Goal: Complete application form

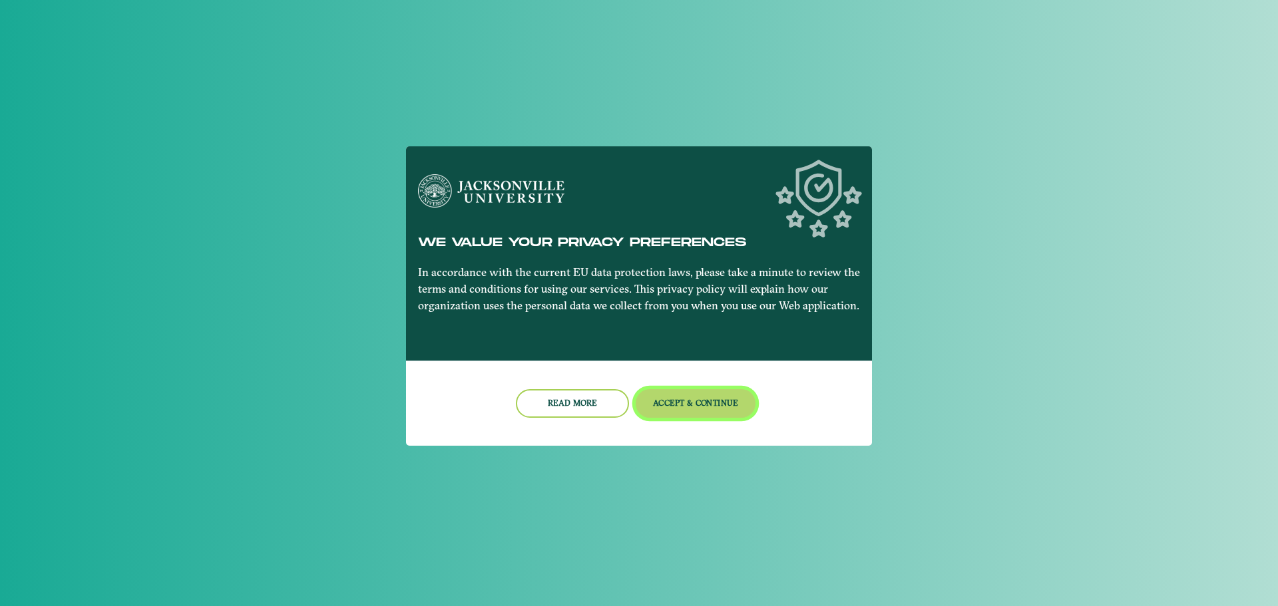
click at [691, 396] on button "Accept & Continue" at bounding box center [696, 403] width 120 height 29
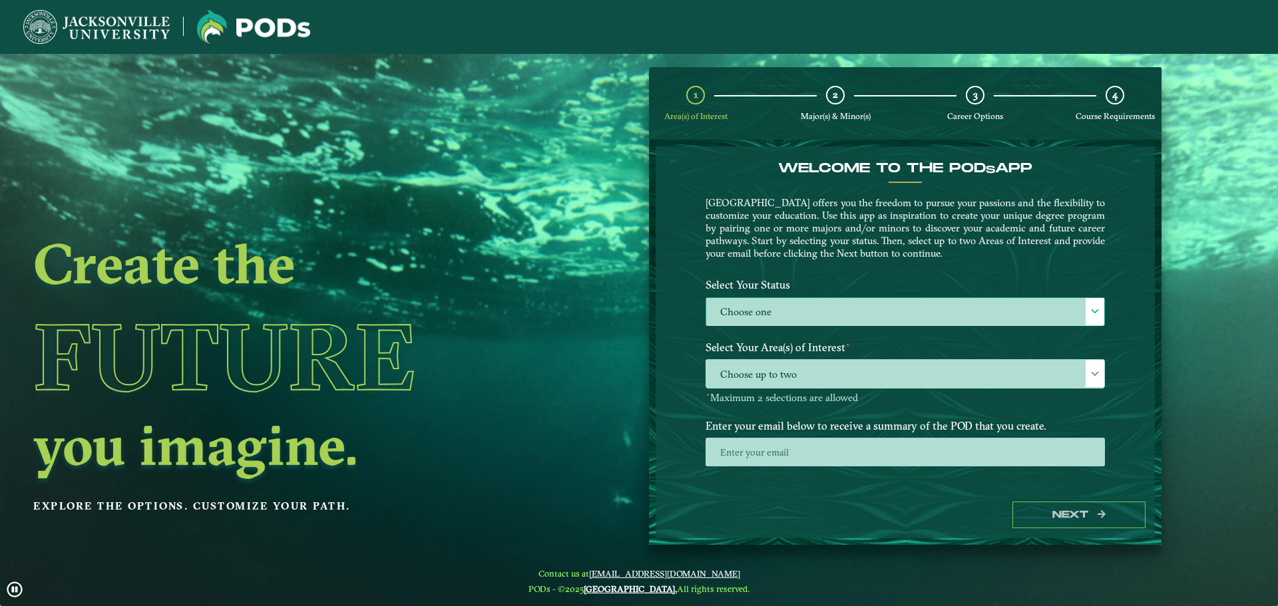
click at [888, 313] on label "Choose one" at bounding box center [905, 312] width 398 height 29
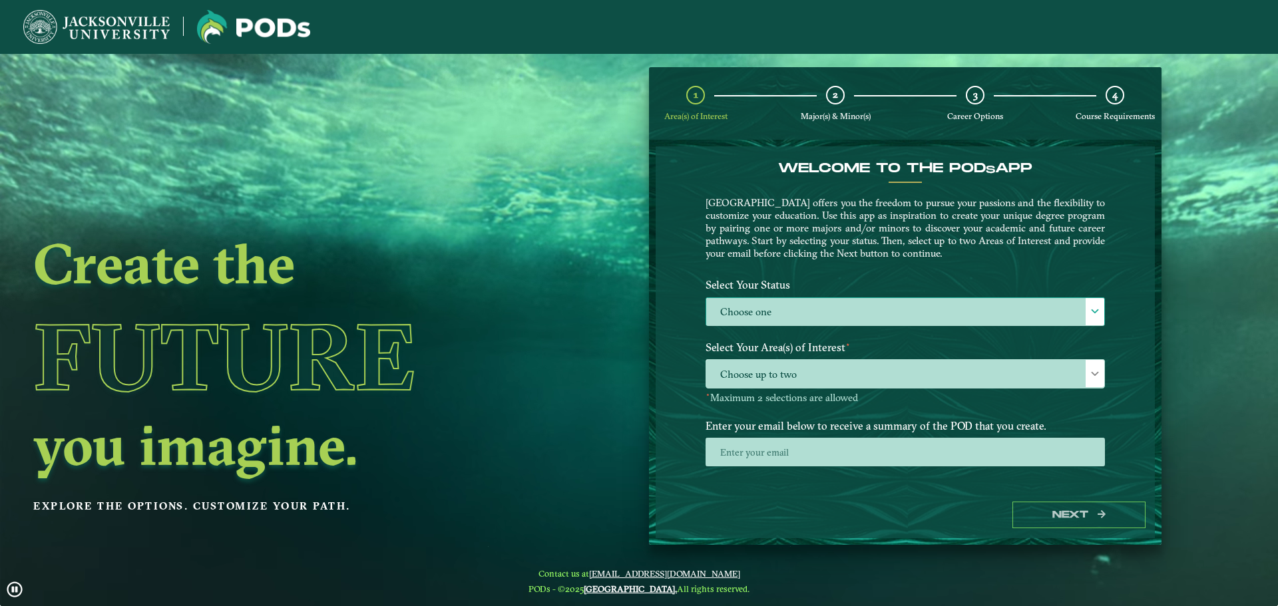
scroll to position [7, 61]
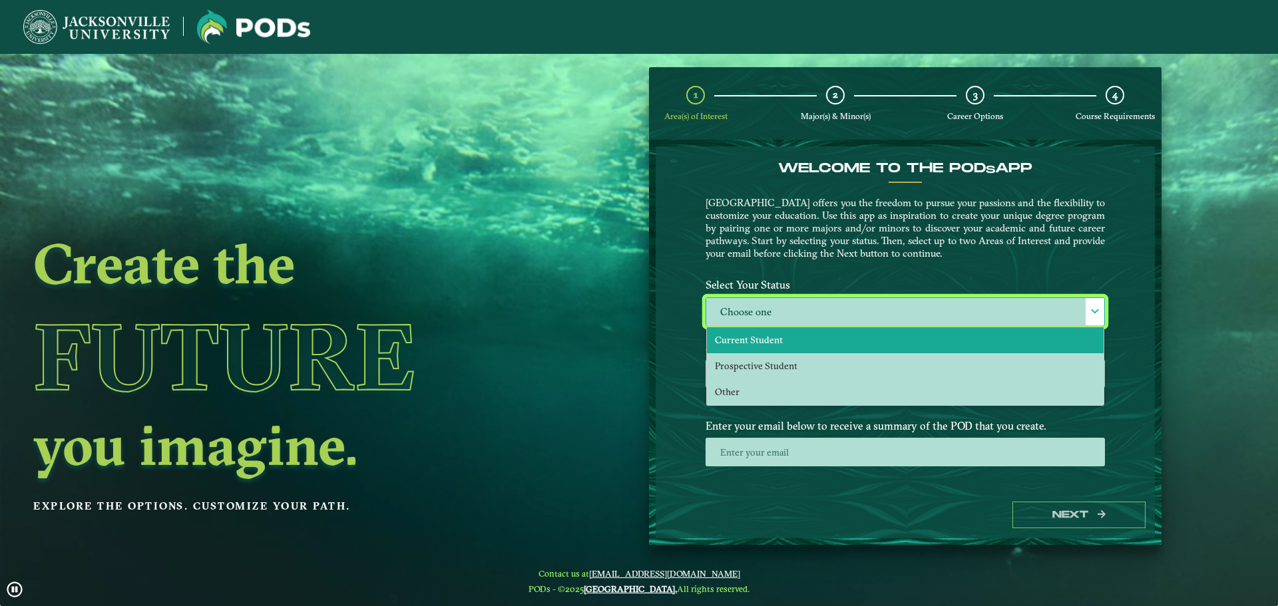
click at [796, 341] on li "Current Student" at bounding box center [905, 340] width 397 height 26
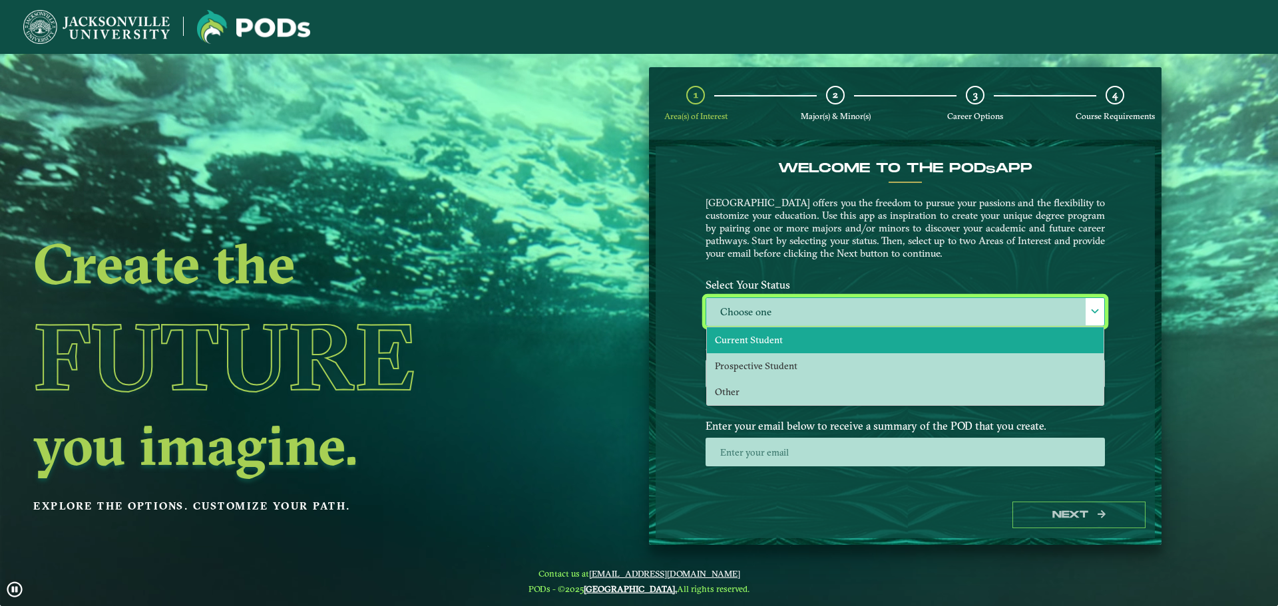
select select "[object Object]"
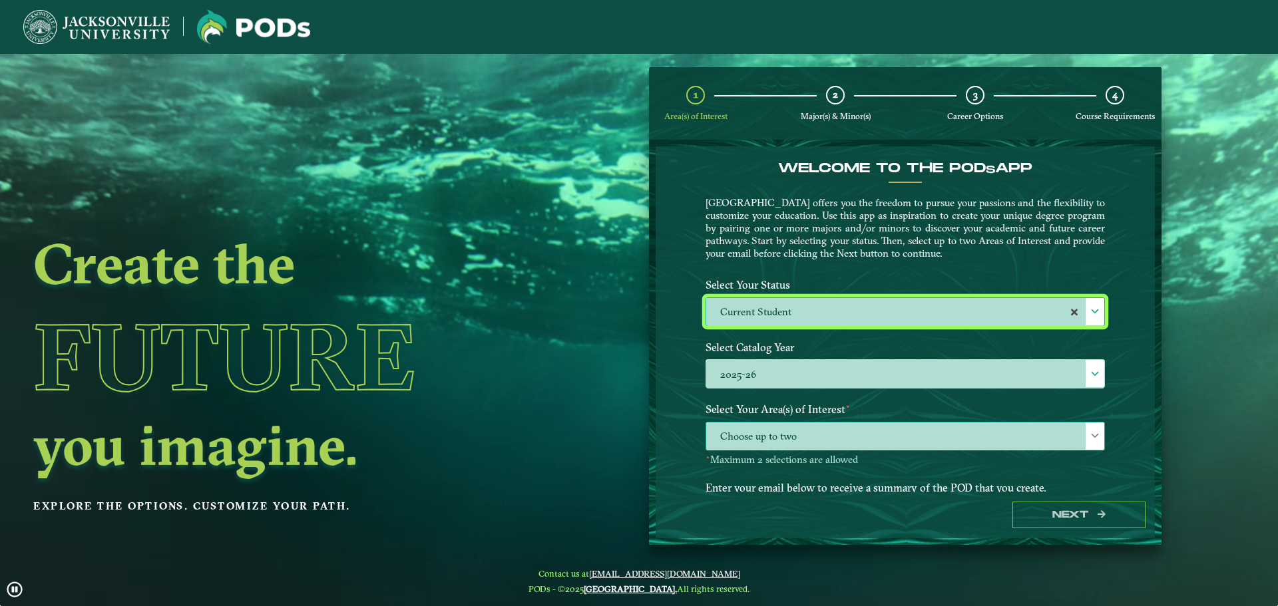
click at [1048, 435] on span "Choose up to two" at bounding box center [905, 437] width 398 height 29
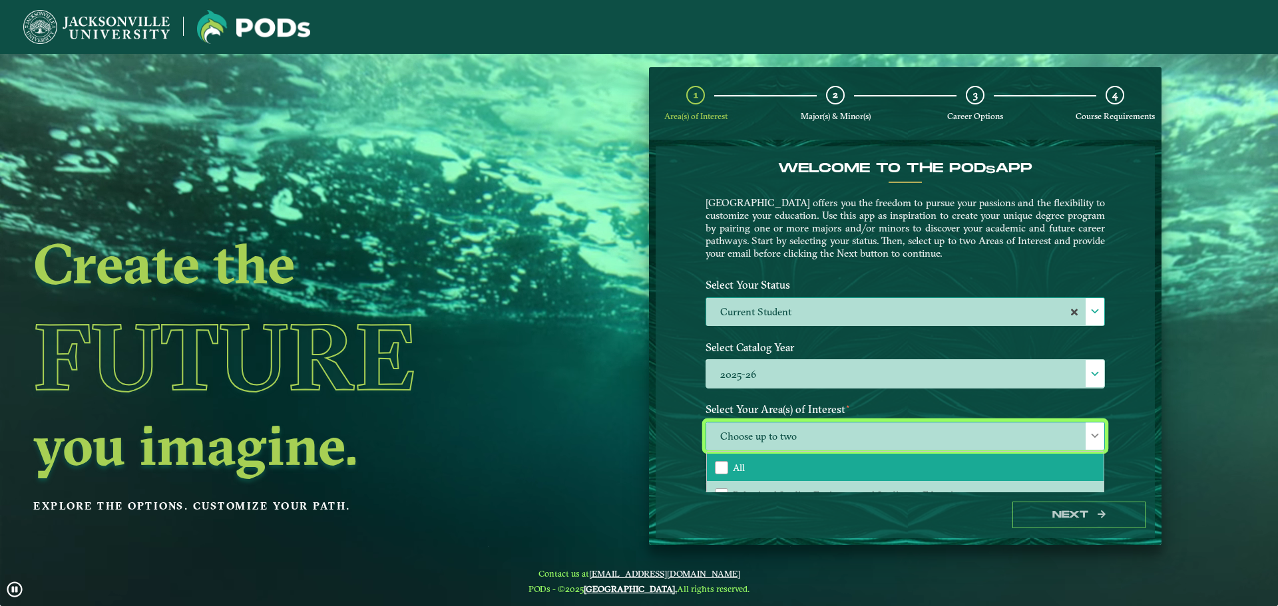
click at [976, 454] on li "All" at bounding box center [905, 468] width 397 height 28
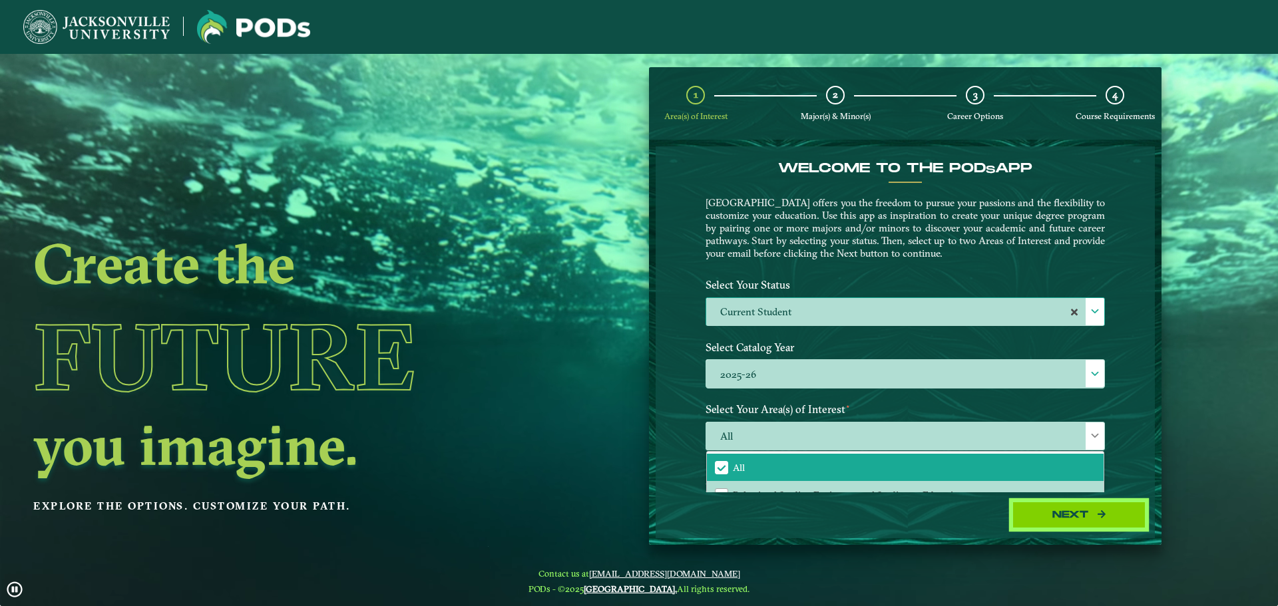
click at [1059, 520] on button "Next" at bounding box center [1078, 515] width 133 height 27
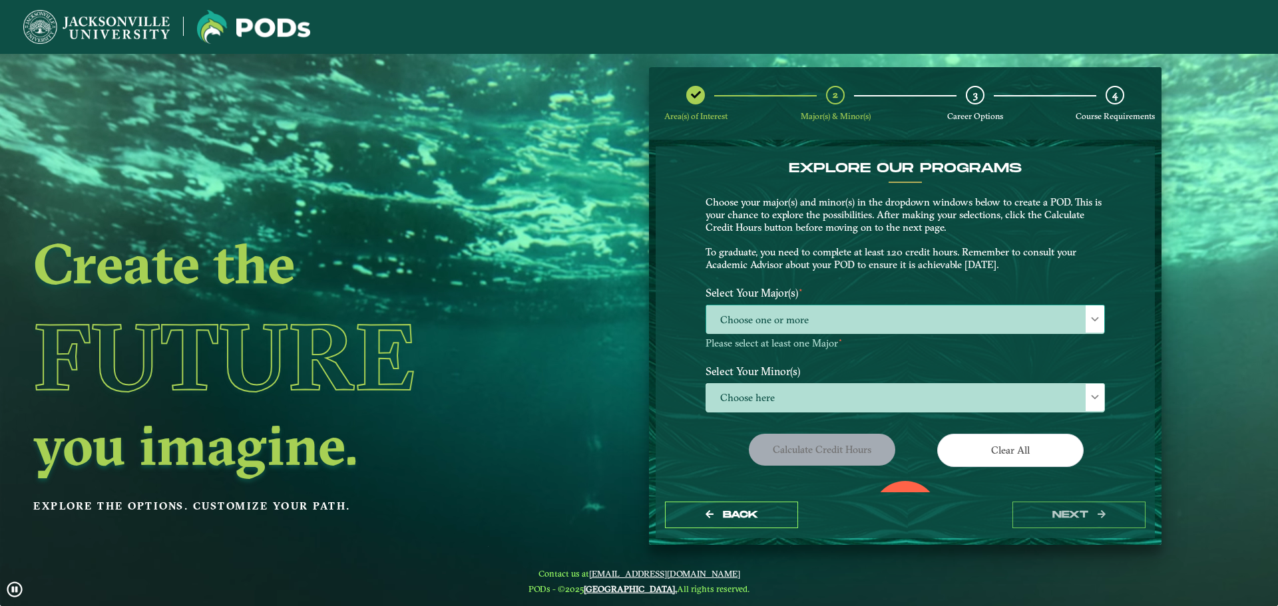
click at [813, 311] on span "Choose one or more" at bounding box center [905, 319] width 398 height 29
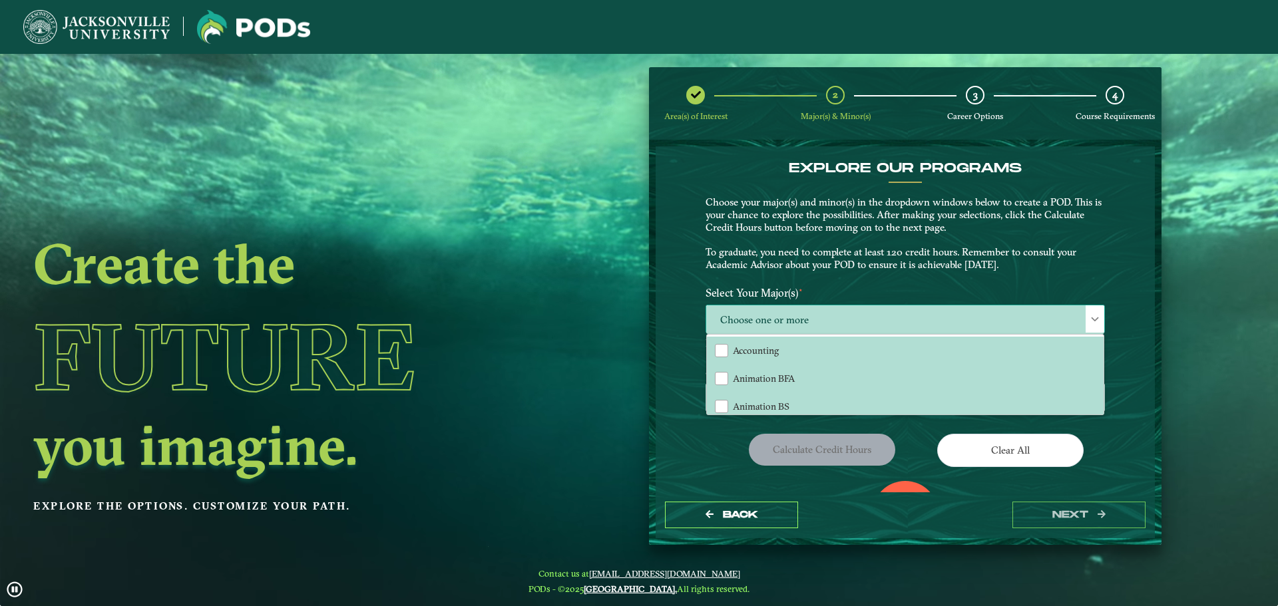
click at [1100, 343] on div "Accounting Animation BFA Animation BS Art BA Art BFA Aviation Management Aviati…" at bounding box center [905, 374] width 398 height 81
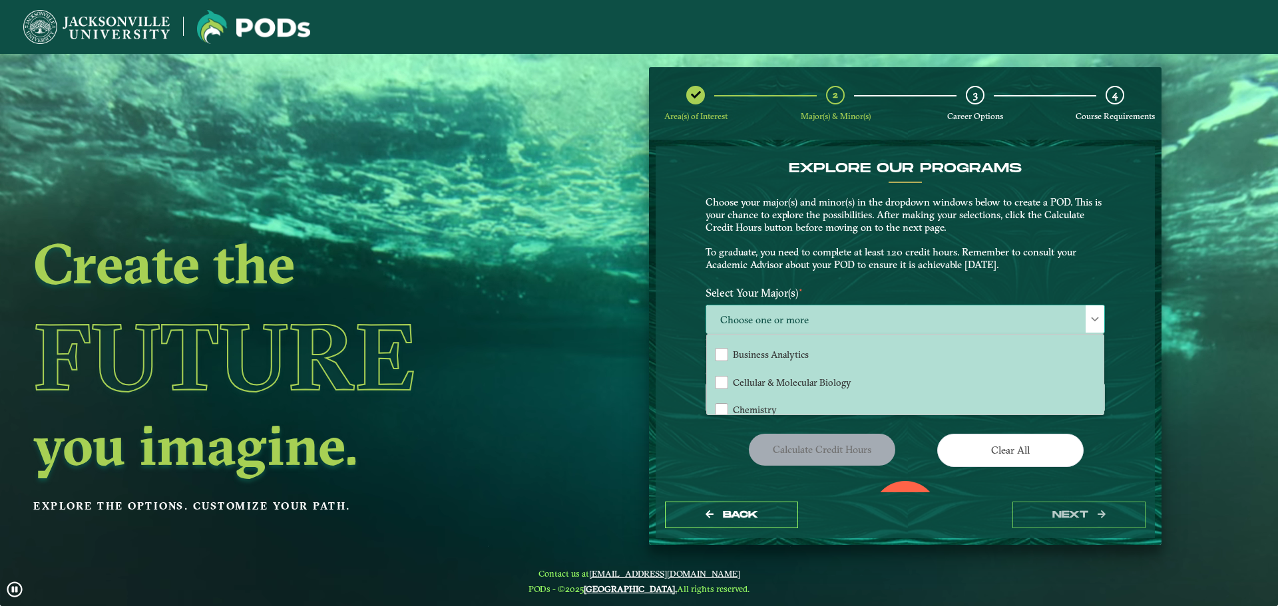
scroll to position [391, 0]
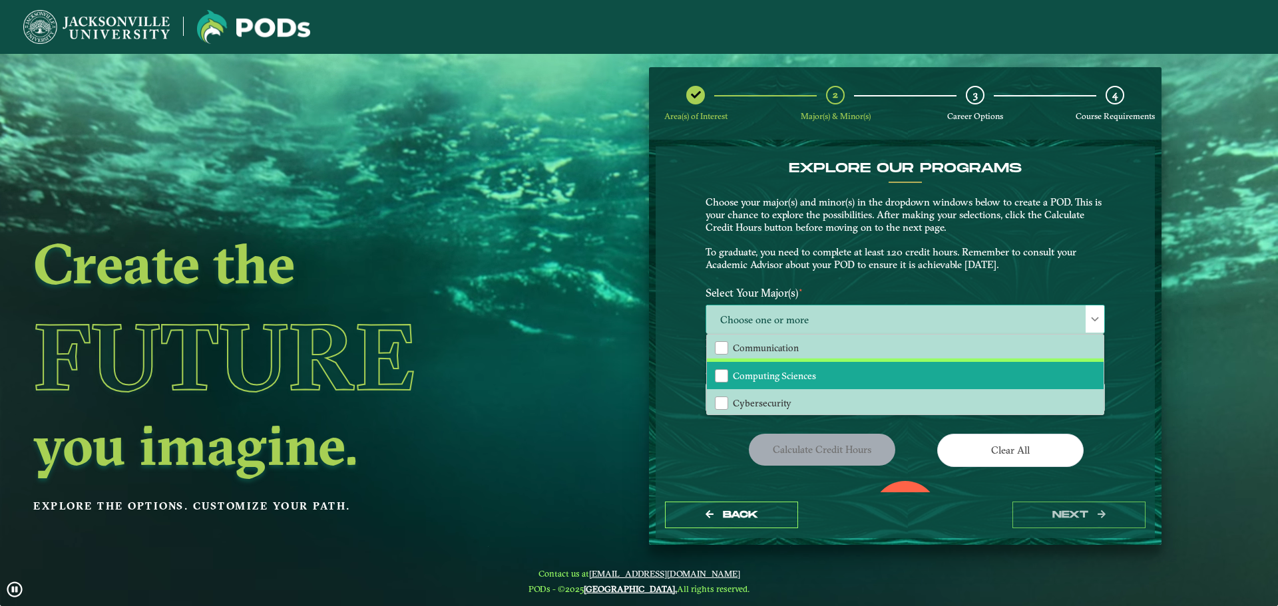
click at [936, 378] on li "Computing Sciences" at bounding box center [905, 376] width 397 height 28
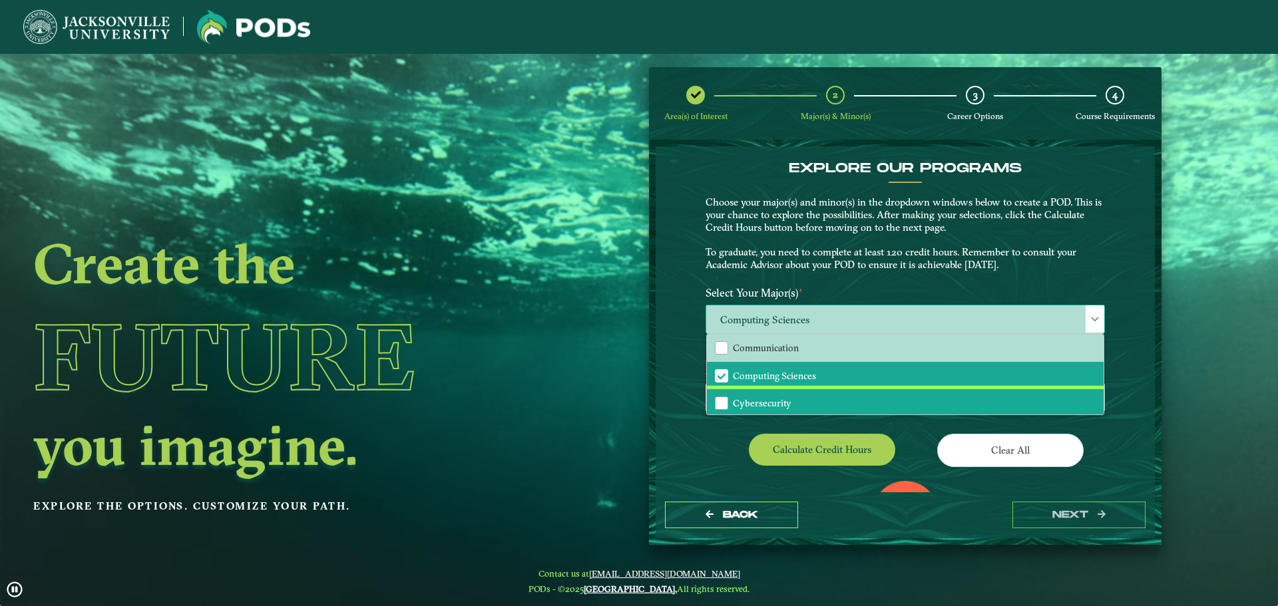
click at [910, 402] on li "Cybersecurity" at bounding box center [905, 403] width 397 height 28
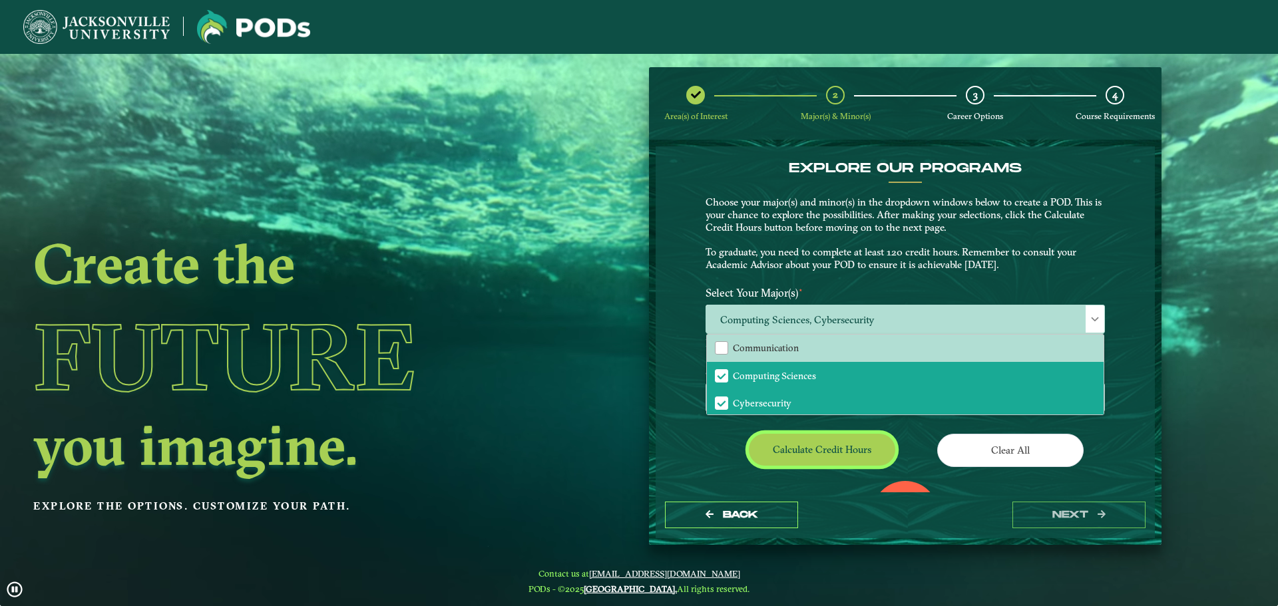
click at [836, 445] on button "Calculate credit hours" at bounding box center [822, 449] width 146 height 31
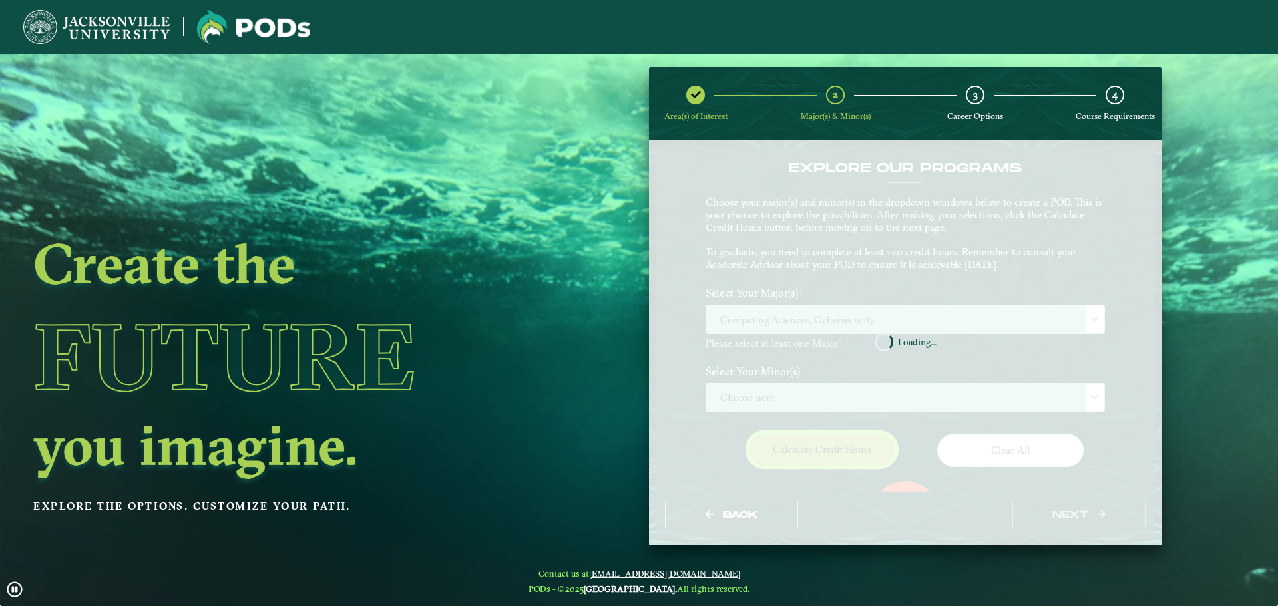
scroll to position [77, 0]
